Goal: Information Seeking & Learning: Check status

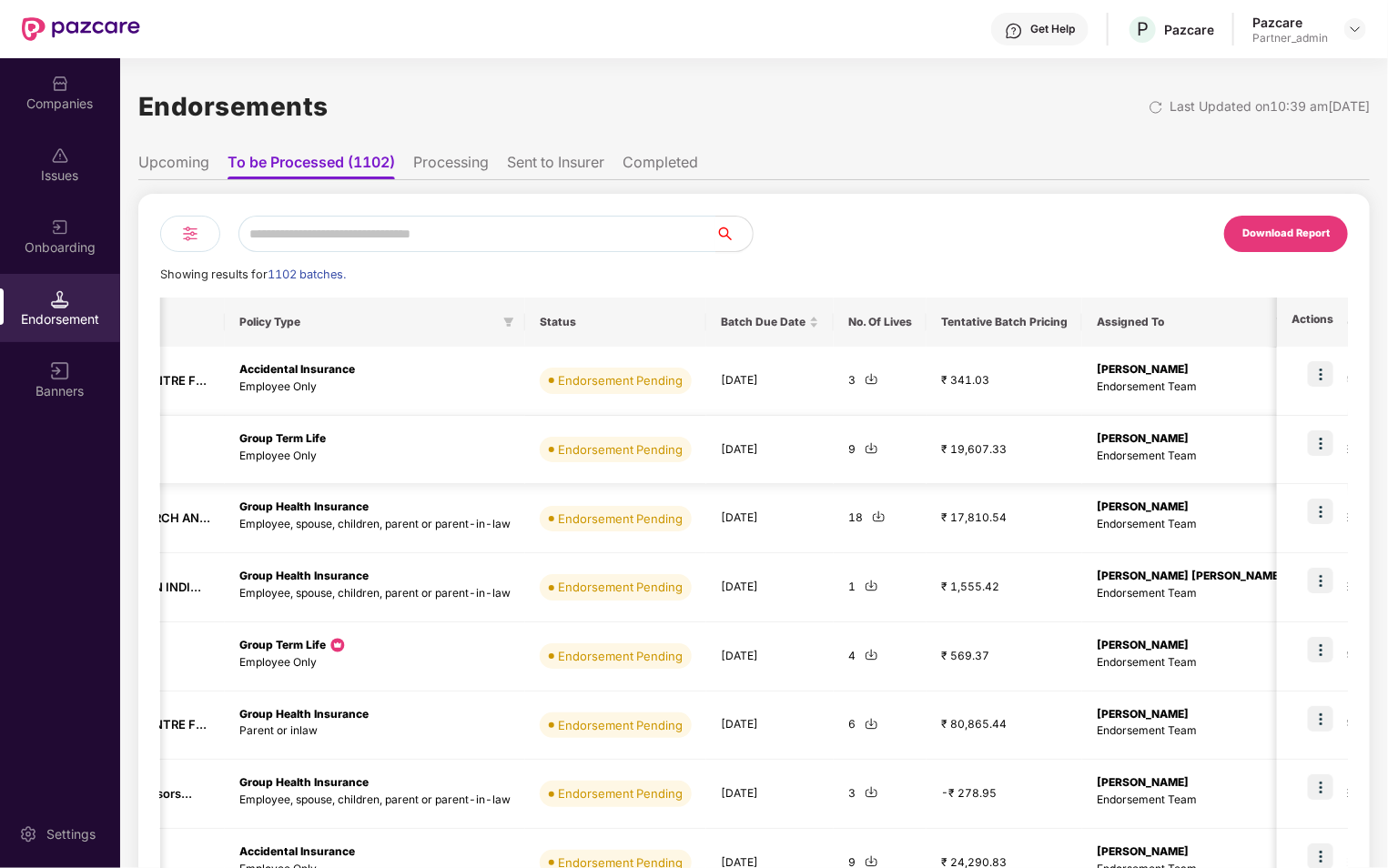
scroll to position [0, 364]
drag, startPoint x: 943, startPoint y: 450, endPoint x: 1008, endPoint y: 451, distance: 65.0
click at [1008, 451] on td "₹ 19,607.33" at bounding box center [1000, 450] width 155 height 69
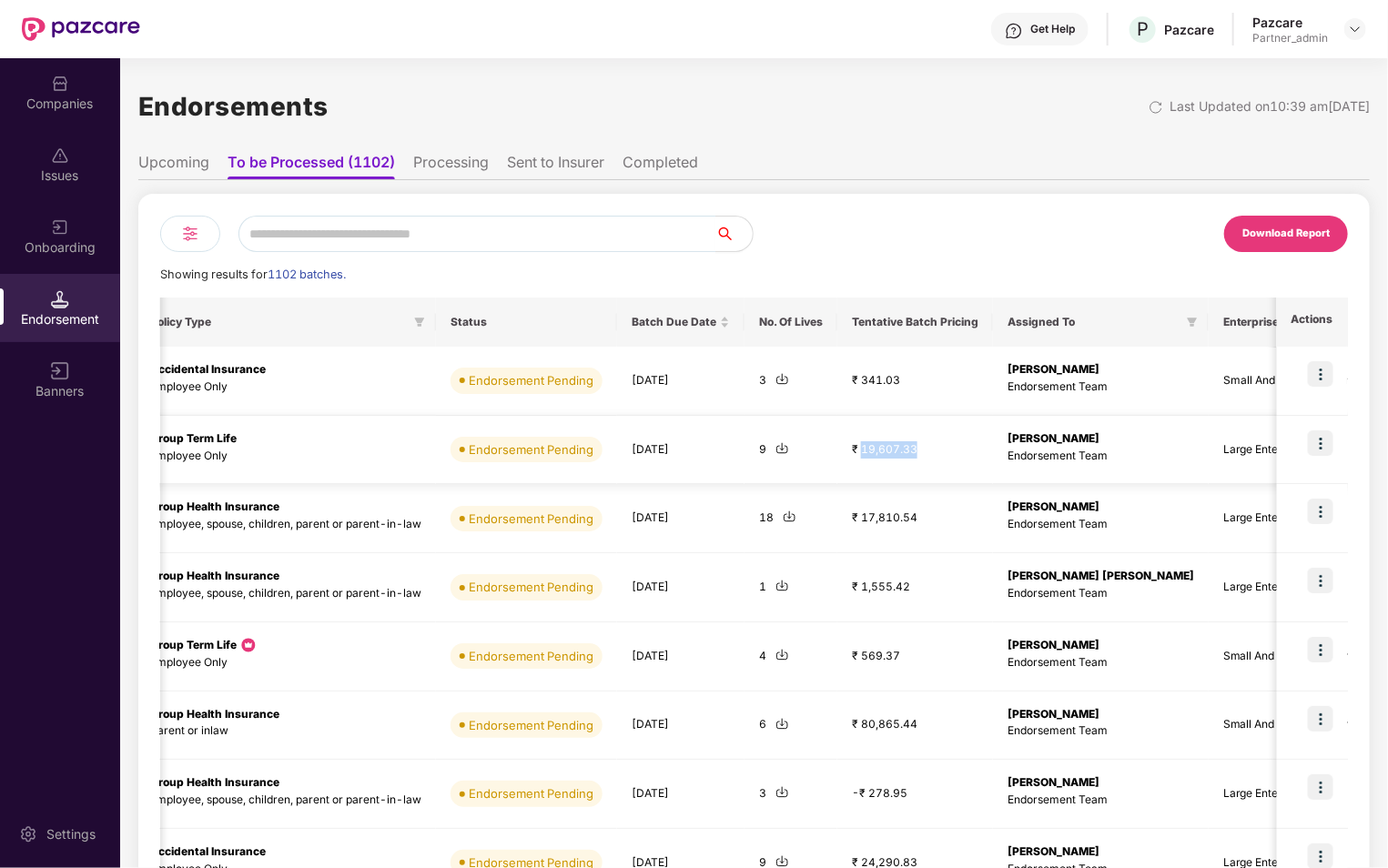
scroll to position [0, 485]
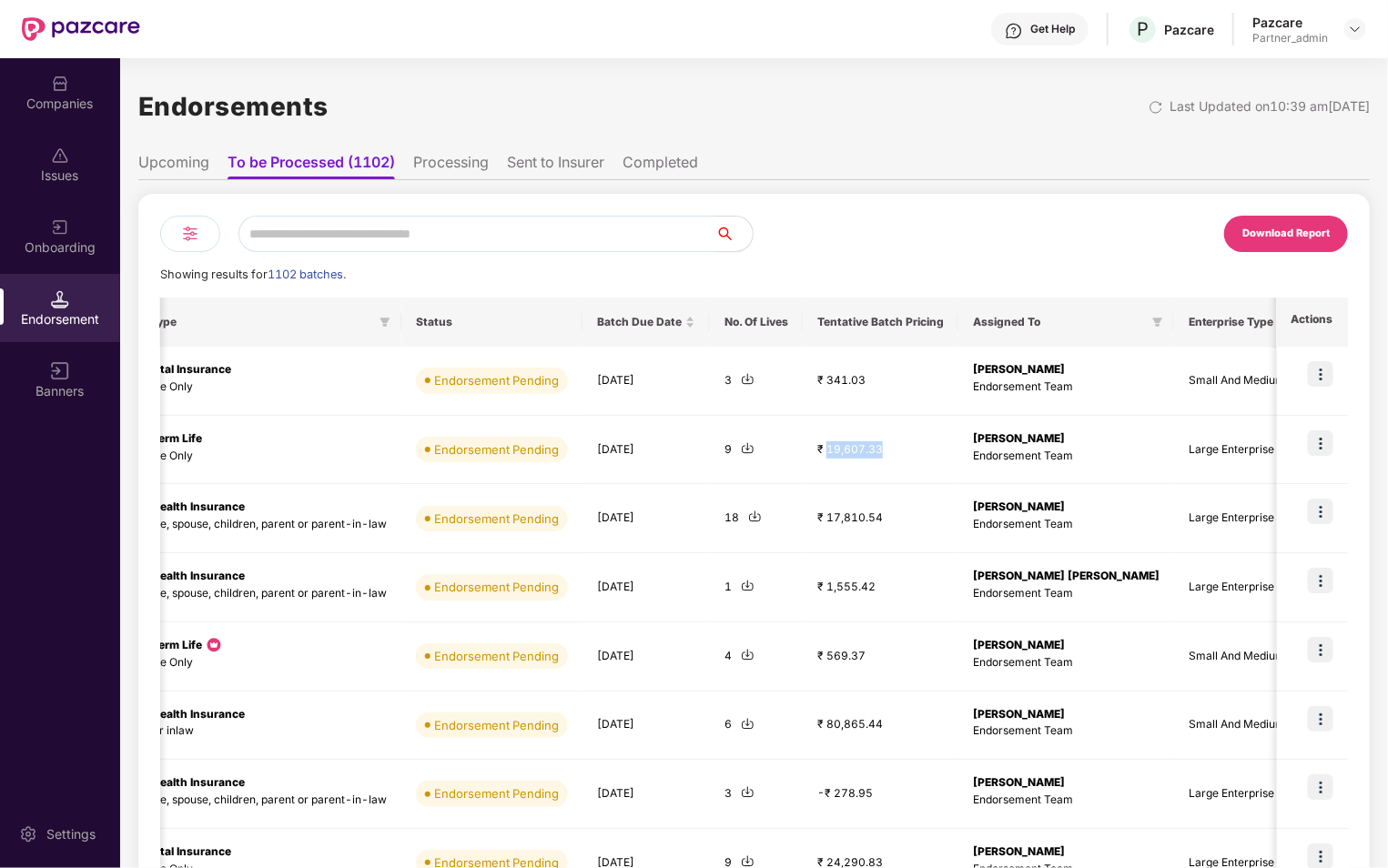
click at [859, 267] on div "Showing results for 1102 batches." at bounding box center [754, 274] width 1188 height 18
drag, startPoint x: 821, startPoint y: 382, endPoint x: 856, endPoint y: 382, distance: 35.0
click at [856, 382] on td "₹ 341.03" at bounding box center [880, 381] width 155 height 69
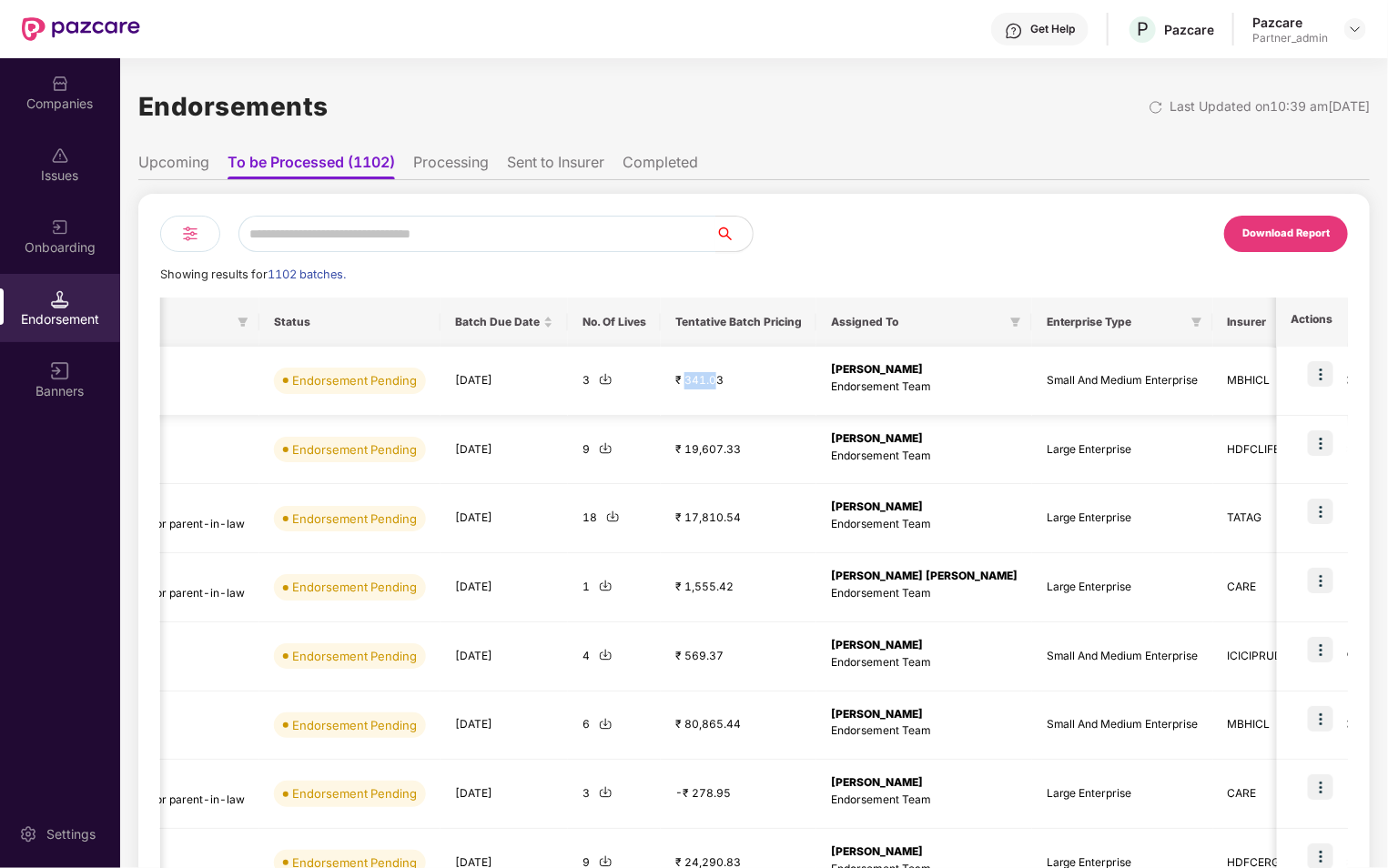
scroll to position [0, 785]
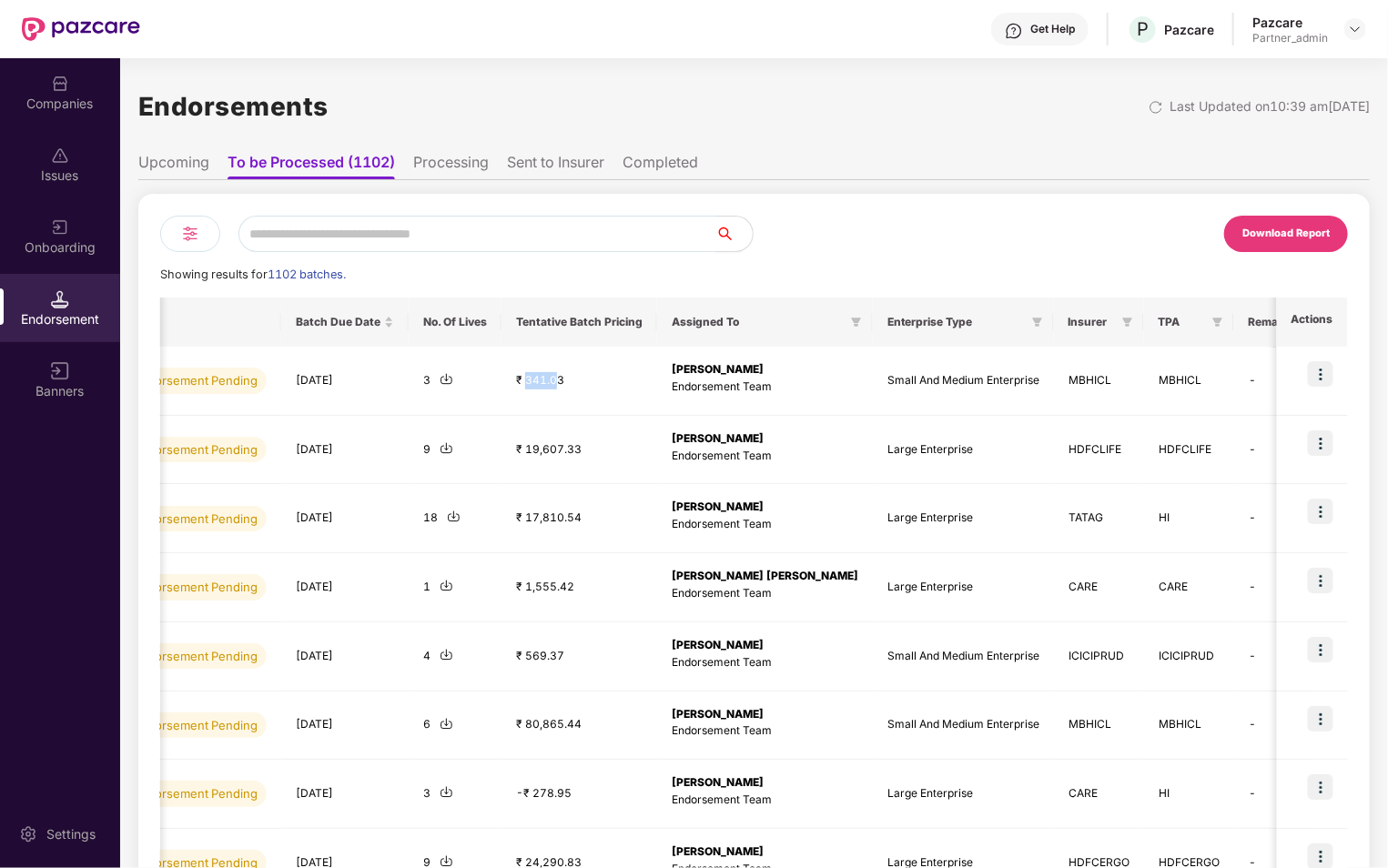
click at [840, 262] on div "Download Report Showing results for 1102 batches. Ticket ID Company Name Policy…" at bounding box center [754, 659] width 1188 height 885
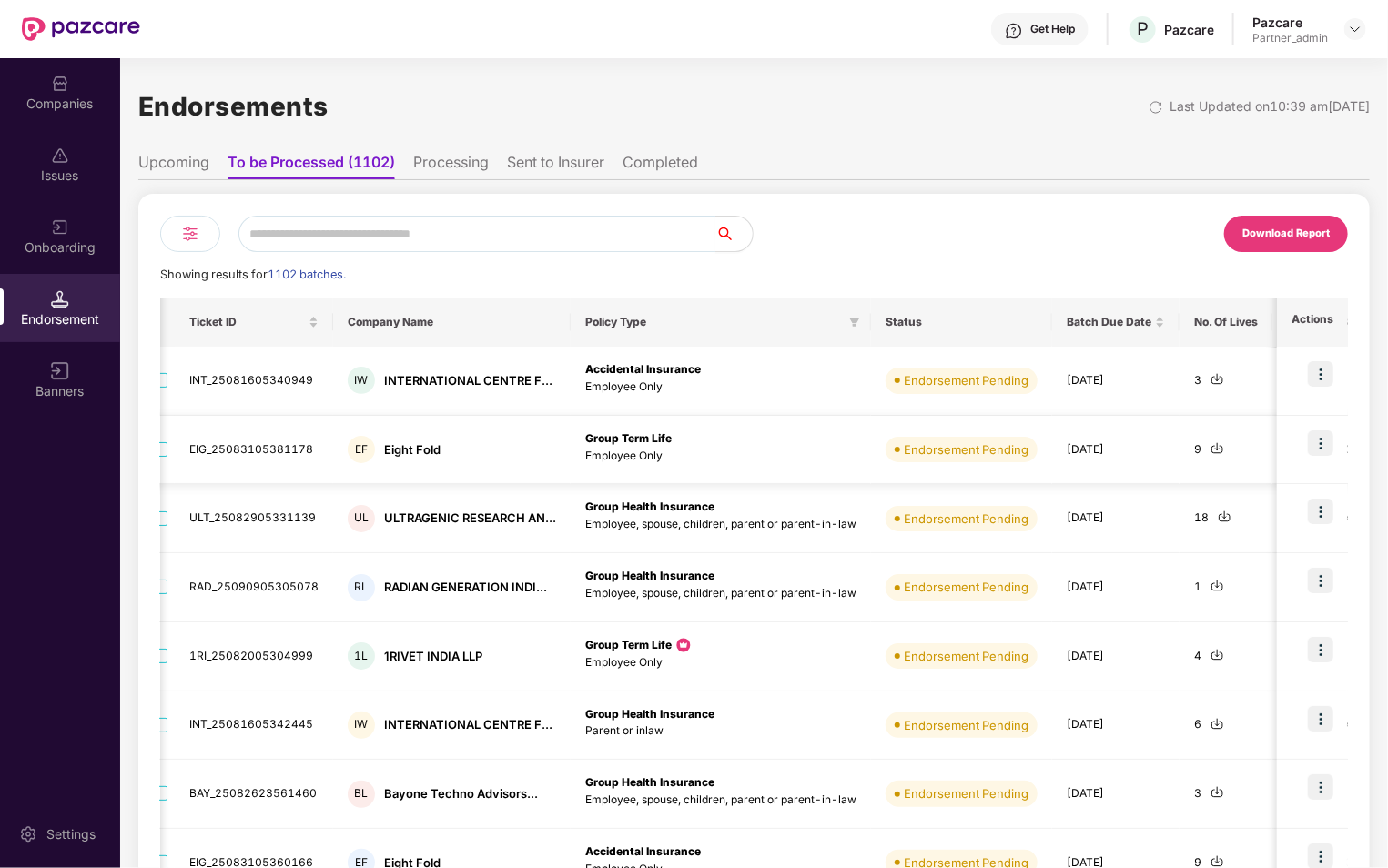
scroll to position [0, 0]
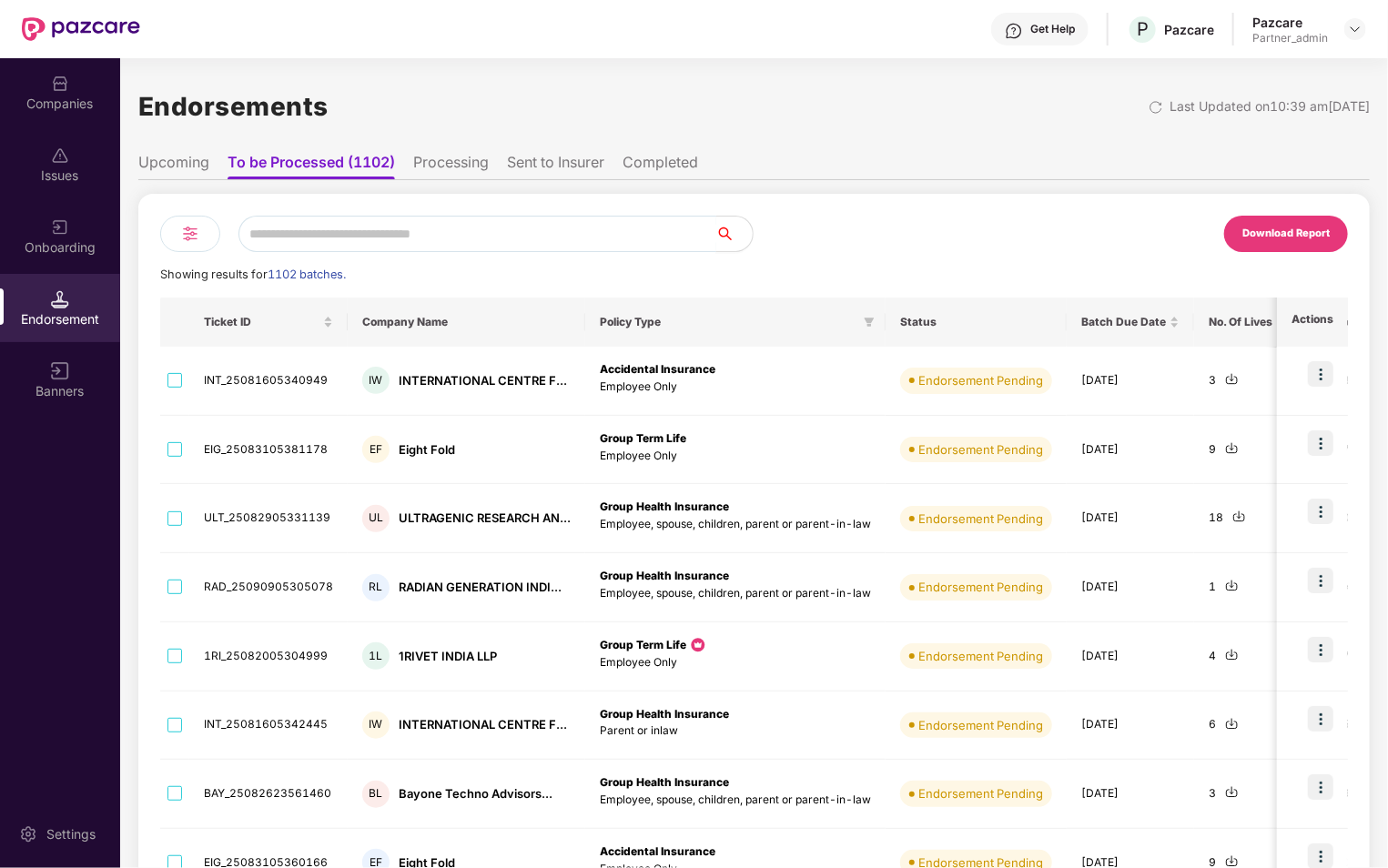
click at [522, 235] on input "text" at bounding box center [477, 234] width 478 height 36
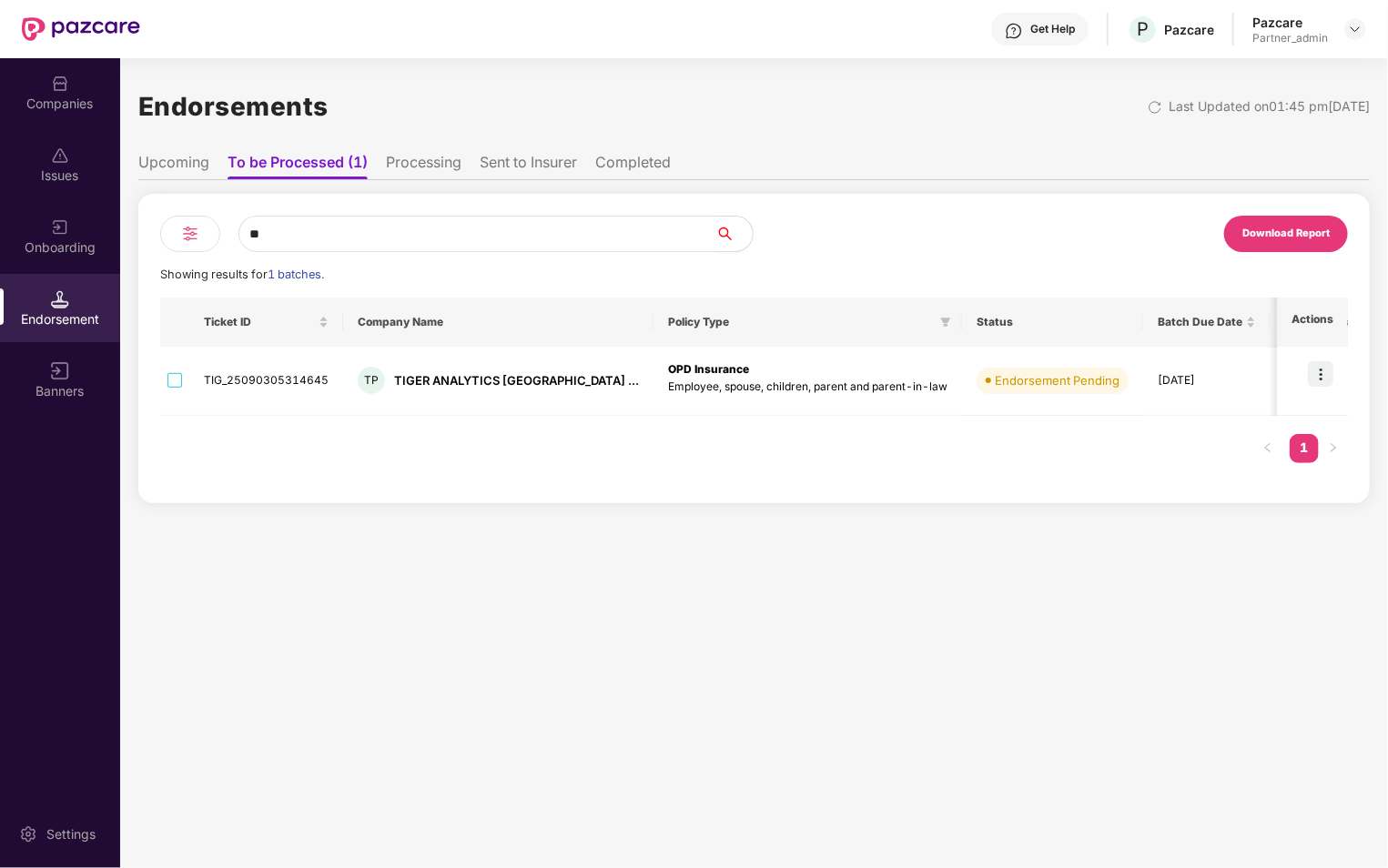
type input "*"
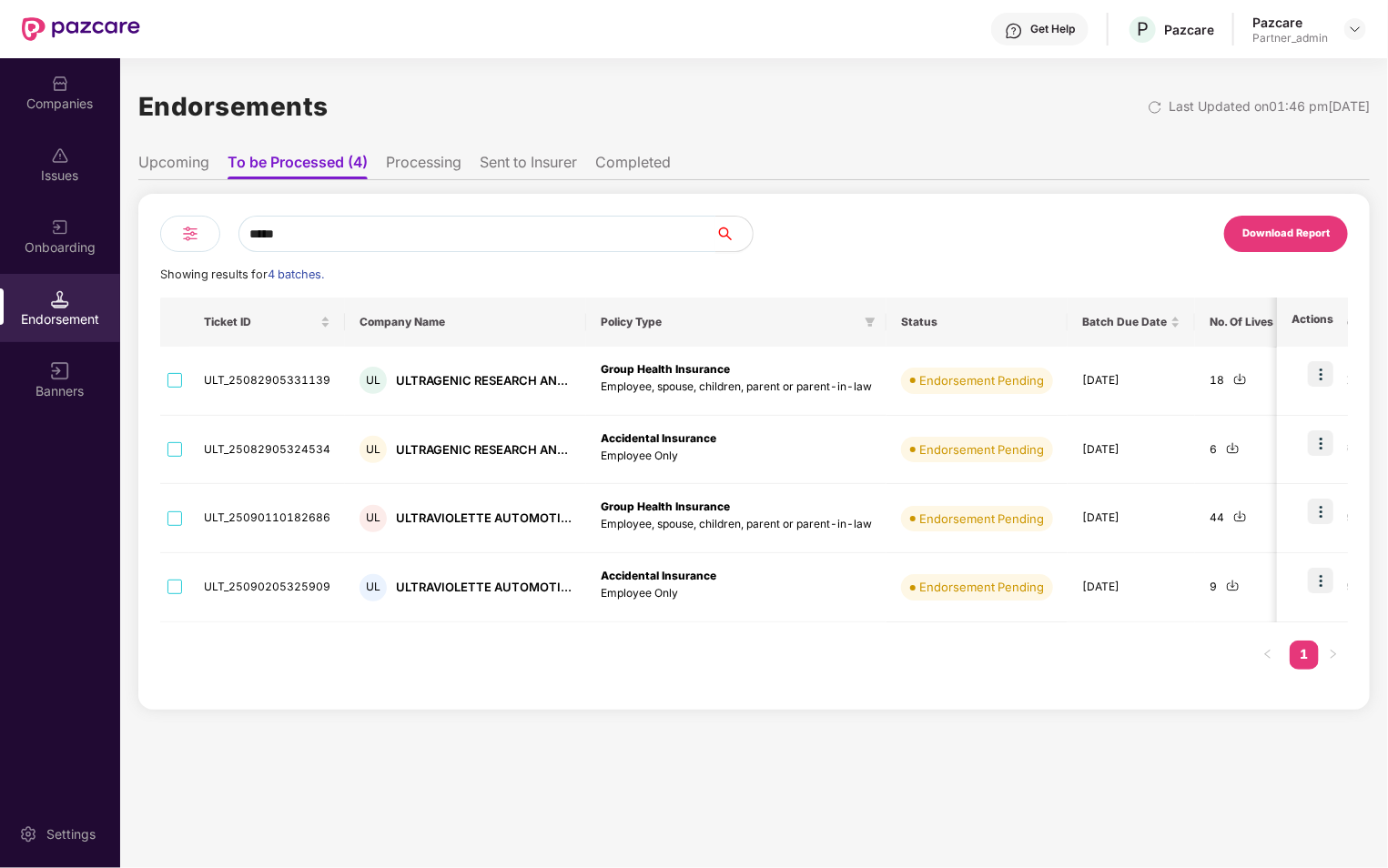
click at [586, 319] on th "Policy Type" at bounding box center [736, 323] width 300 height 49
click at [395, 242] on input "*****" at bounding box center [477, 234] width 478 height 36
type input "*"
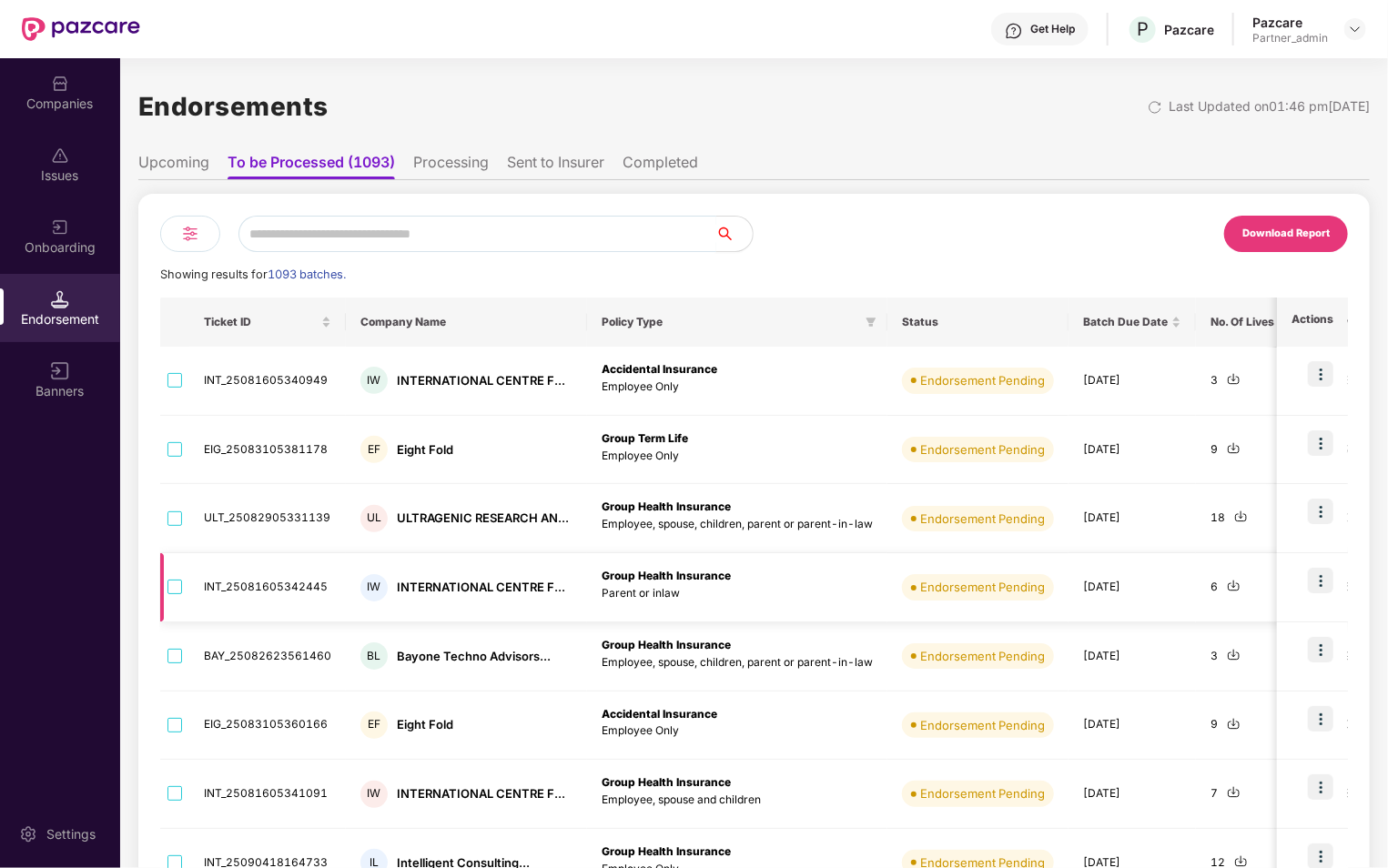
scroll to position [254, 0]
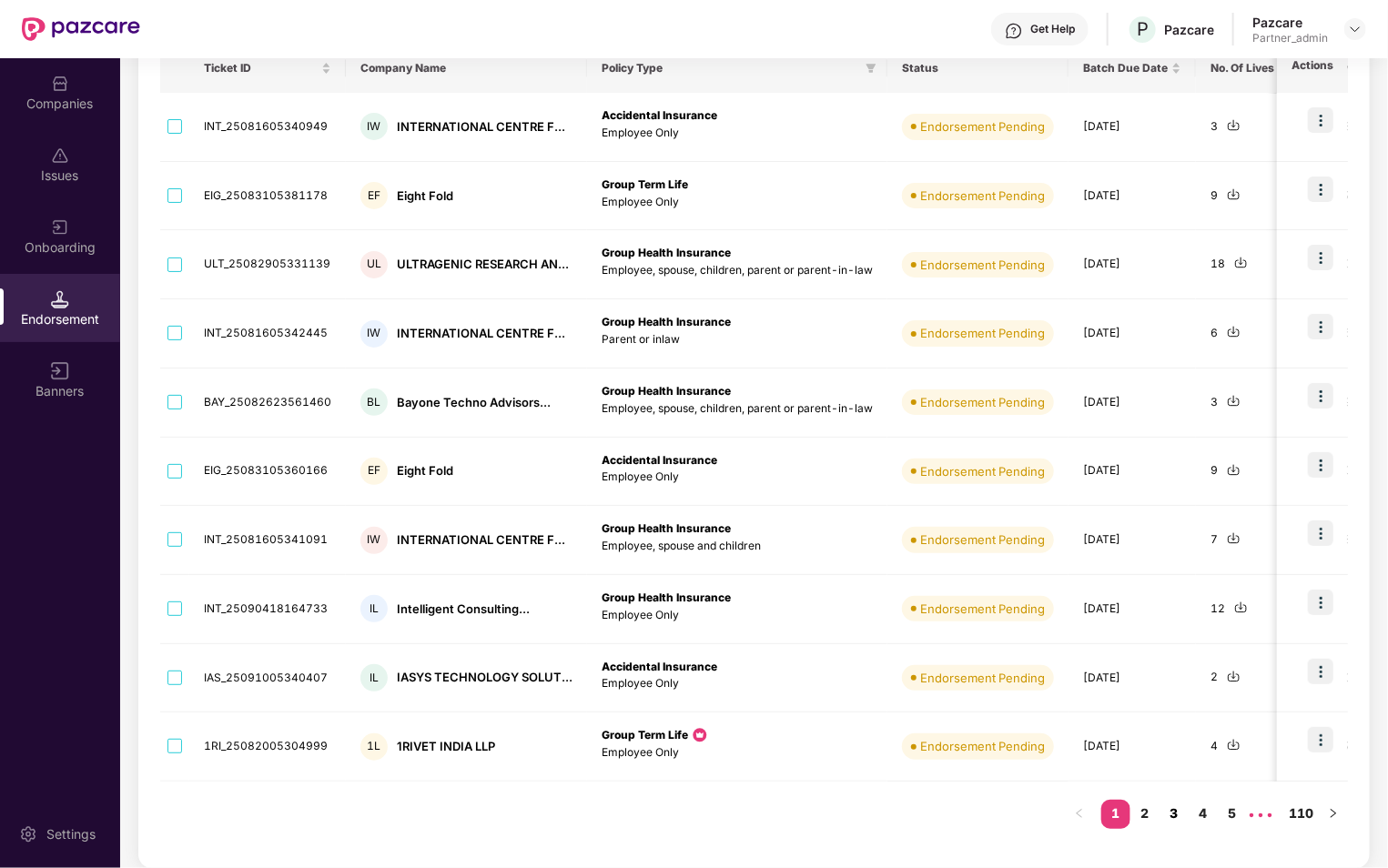
click at [1168, 816] on link "3" at bounding box center [1174, 813] width 30 height 28
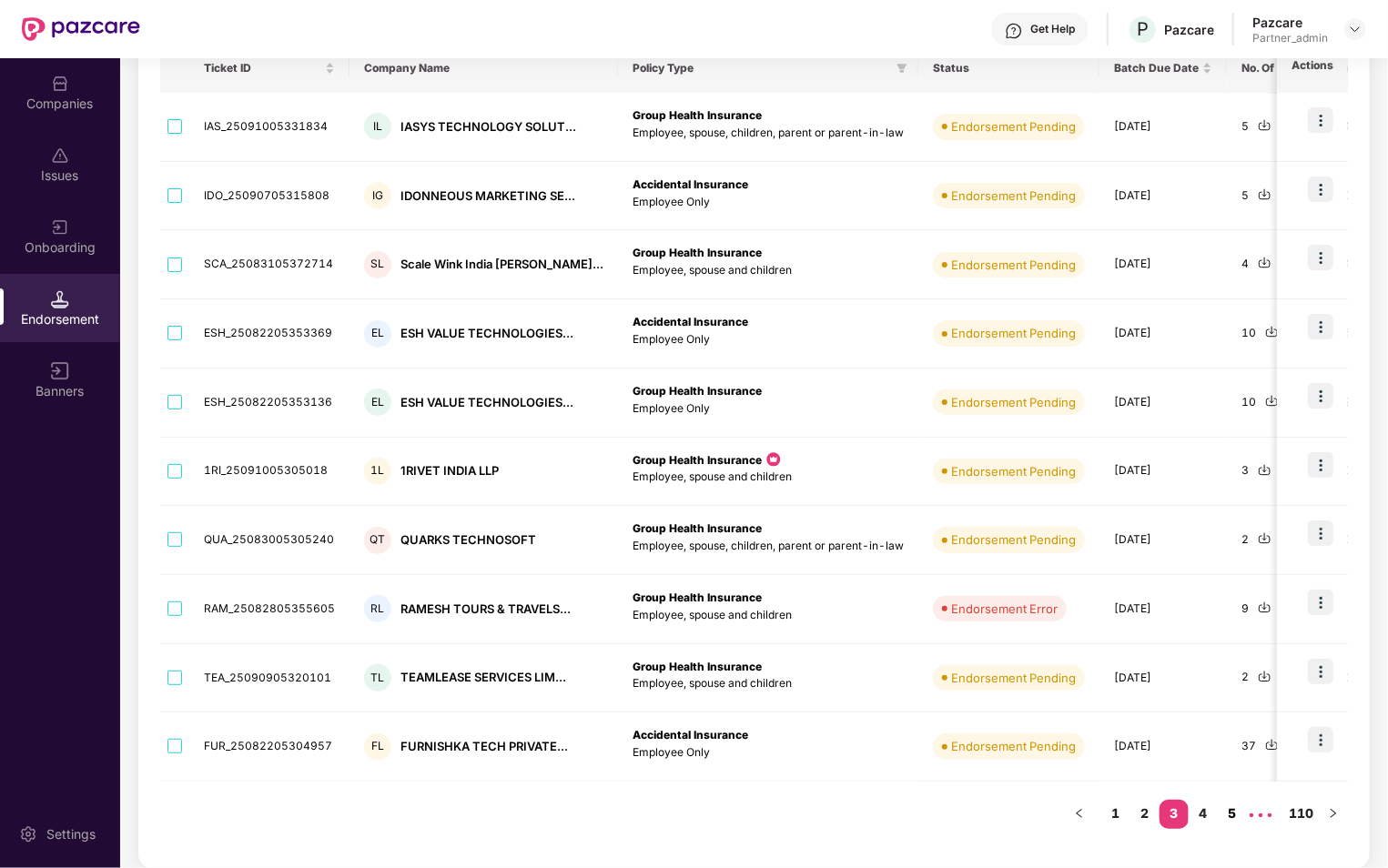
click at [1223, 817] on link "5" at bounding box center [1232, 813] width 30 height 28
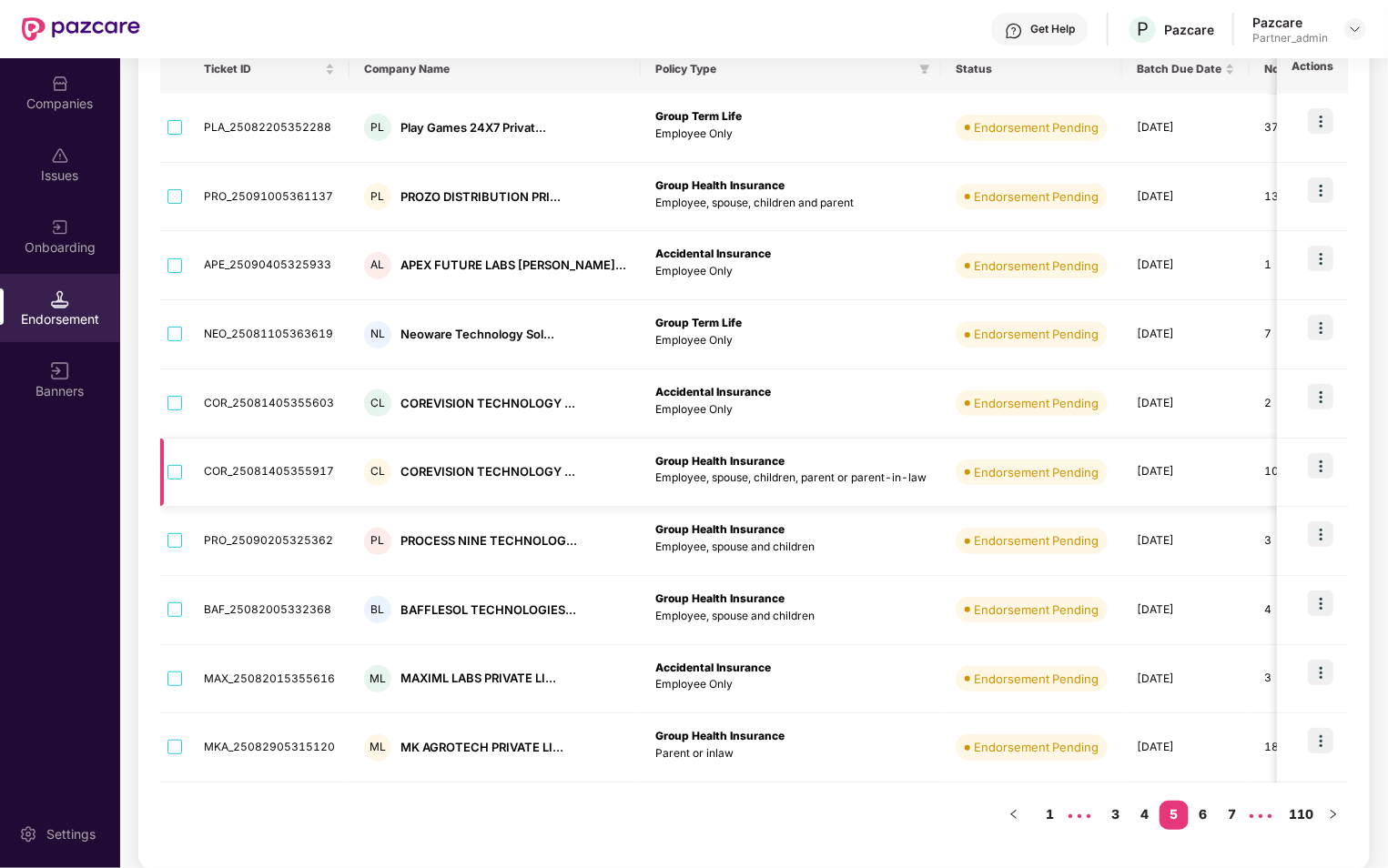
scroll to position [0, 0]
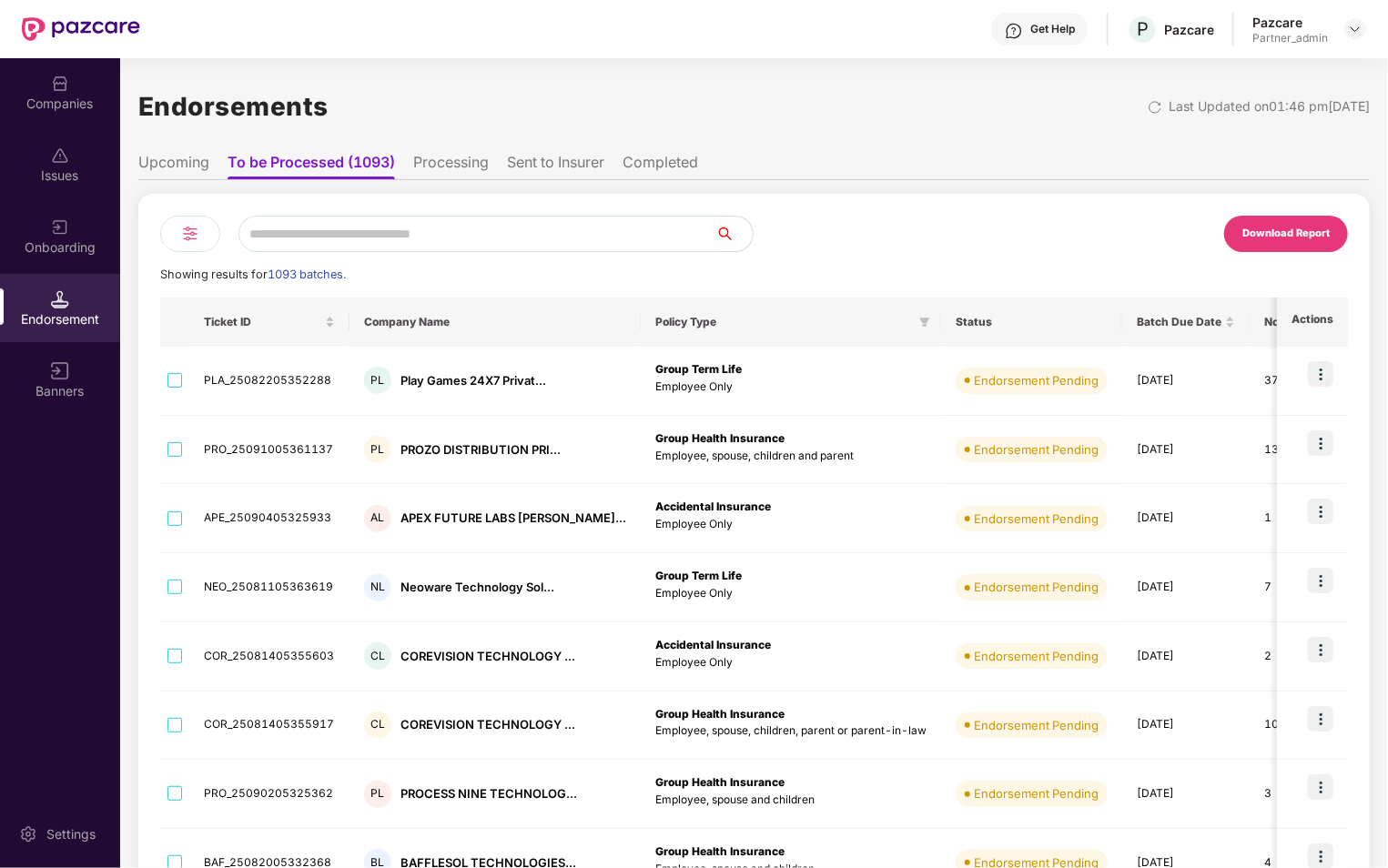
click at [526, 247] on input "text" at bounding box center [477, 234] width 478 height 36
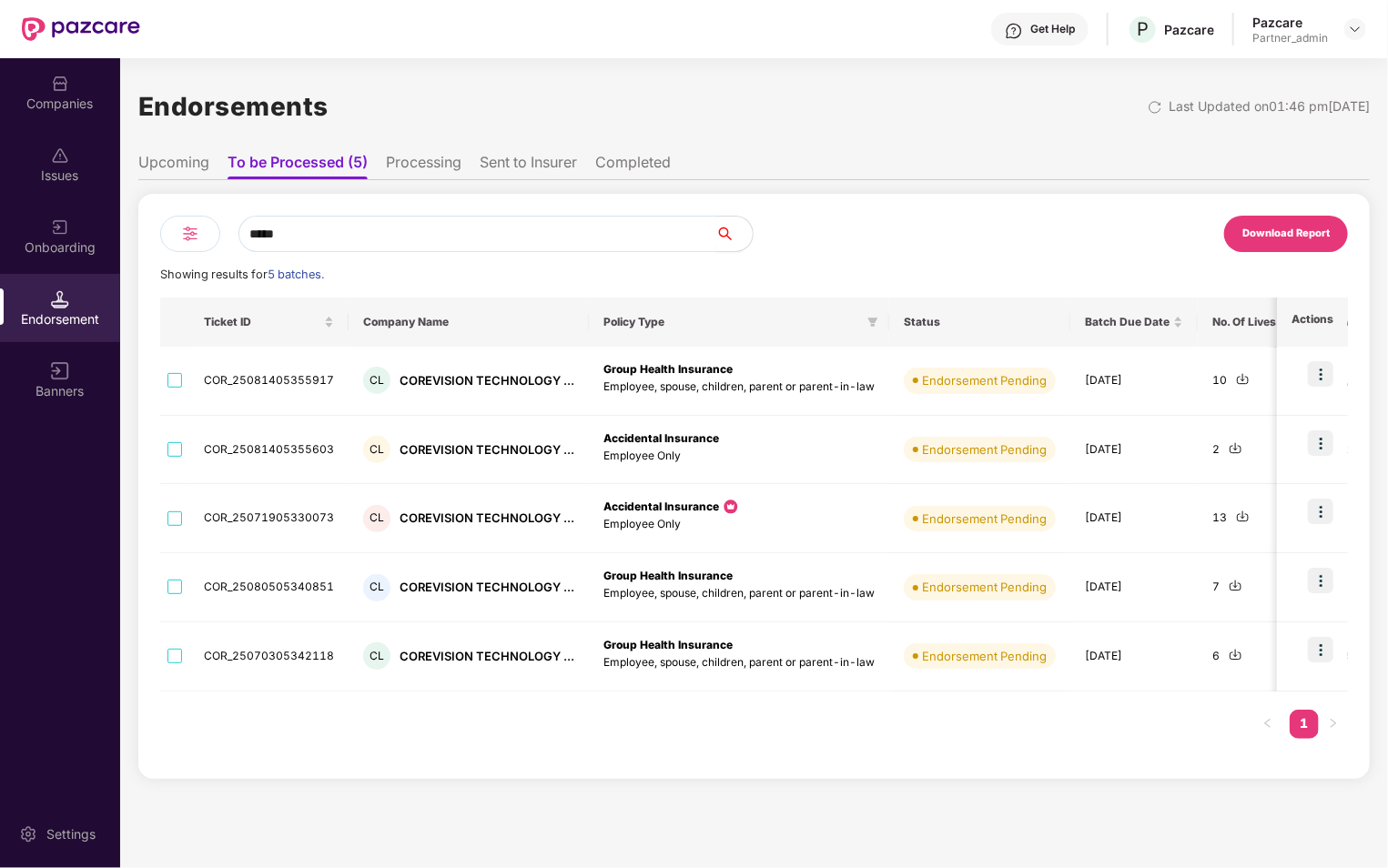
type input "*****"
